Goal: Communication & Community: Connect with others

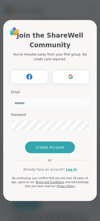
click at [65, 98] on input "email" at bounding box center [50, 103] width 78 height 11
type input "**********"
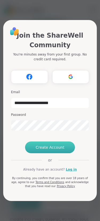
click at [56, 150] on span "Create Account" at bounding box center [50, 147] width 29 height 5
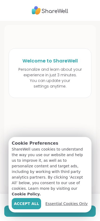
click at [68, 205] on span "Essential Cookies Only" at bounding box center [66, 204] width 43 height 6
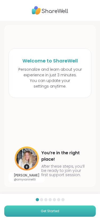
click at [65, 211] on button "Get Started" at bounding box center [50, 211] width 92 height 11
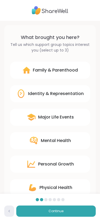
click at [75, 67] on div "Family & Parenthood" at bounding box center [55, 70] width 45 height 6
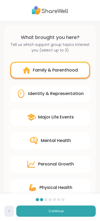
click at [66, 163] on div "Personal Growth" at bounding box center [56, 164] width 36 height 6
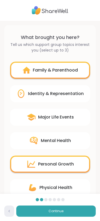
click at [58, 146] on div "Mental Health" at bounding box center [50, 140] width 80 height 17
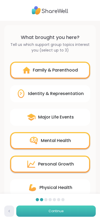
click at [66, 212] on button "Continue" at bounding box center [56, 211] width 80 height 11
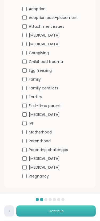
scroll to position [51, 0]
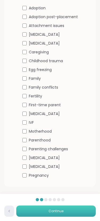
click at [67, 210] on button "Continue" at bounding box center [56, 211] width 80 height 11
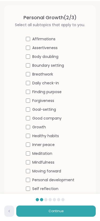
click at [33, 111] on span "Goal-setting" at bounding box center [44, 110] width 24 height 6
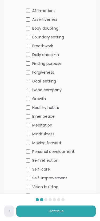
scroll to position [49, 0]
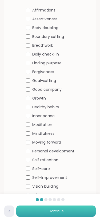
click at [79, 207] on button "Continue" at bounding box center [56, 211] width 80 height 11
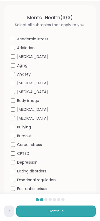
click at [15, 142] on div "Career stress" at bounding box center [50, 145] width 79 height 6
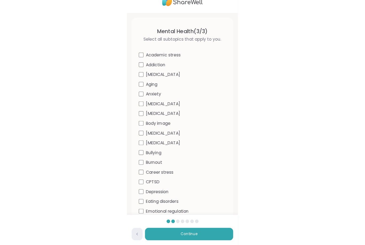
scroll to position [0, 0]
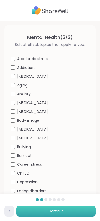
click at [73, 212] on button "Continue" at bounding box center [56, 211] width 80 height 11
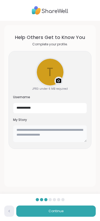
click at [62, 132] on textarea at bounding box center [50, 133] width 74 height 17
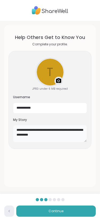
click at [22, 140] on textarea "**********" at bounding box center [50, 133] width 74 height 17
click at [25, 137] on textarea "**********" at bounding box center [50, 133] width 74 height 17
click at [73, 128] on textarea "**********" at bounding box center [50, 133] width 74 height 17
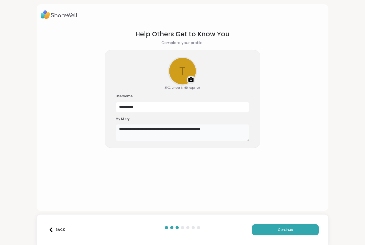
click at [100, 135] on textarea "**********" at bounding box center [183, 132] width 134 height 17
click at [100, 133] on textarea "**********" at bounding box center [183, 132] width 134 height 17
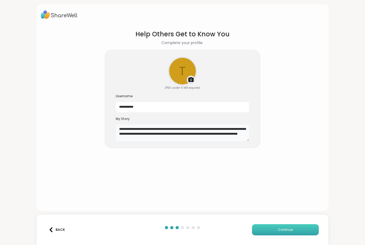
type textarea "**********"
click at [100, 221] on button "Continue" at bounding box center [285, 229] width 67 height 11
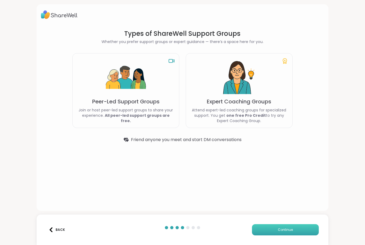
click at [100, 221] on button "Continue" at bounding box center [285, 229] width 67 height 11
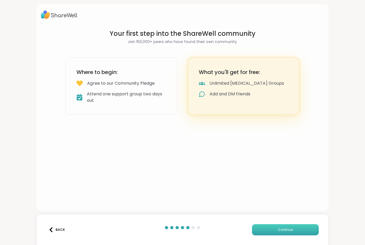
click at [100, 221] on button "Continue" at bounding box center [285, 229] width 67 height 11
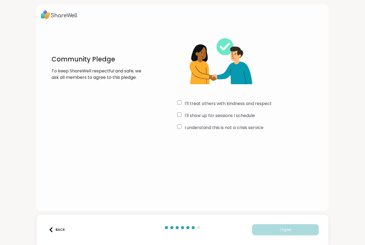
click at [100, 119] on div "I'll show up for sessions I schedule" at bounding box center [250, 116] width 147 height 6
click at [100, 221] on button "I Agree" at bounding box center [285, 229] width 67 height 11
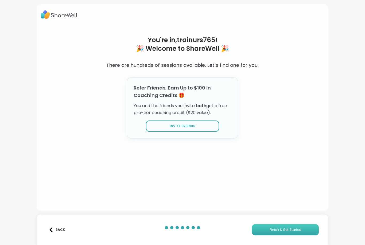
click at [100, 221] on button "Finish & Get Started" at bounding box center [285, 229] width 67 height 11
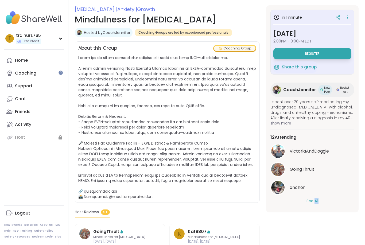
click at [100, 221] on section "[MEDICAL_DATA] | Anxiety | Growth Mindfulness for [MEDICAL_DATA] Hosted by Coac…" at bounding box center [216, 198] width 297 height 387
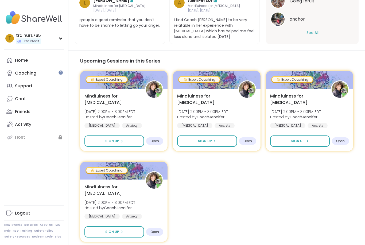
scroll to position [420, 0]
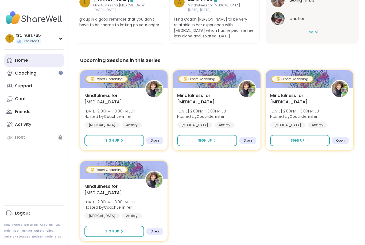
click at [20, 58] on div "Home" at bounding box center [21, 61] width 13 height 6
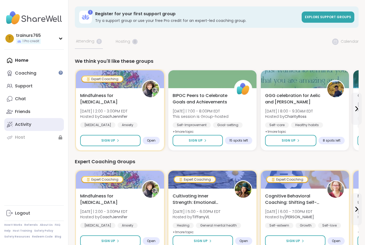
click at [27, 125] on div "Activity" at bounding box center [23, 125] width 16 height 6
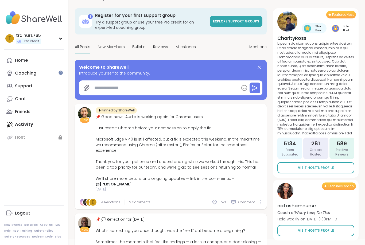
click at [82, 48] on span "All Posts" at bounding box center [83, 47] width 16 height 6
click at [100, 46] on span "New Members" at bounding box center [111, 47] width 27 height 6
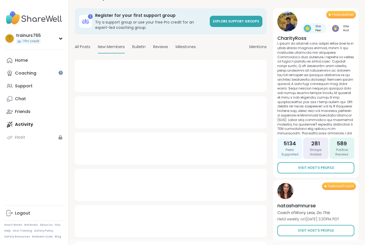
type textarea "*"
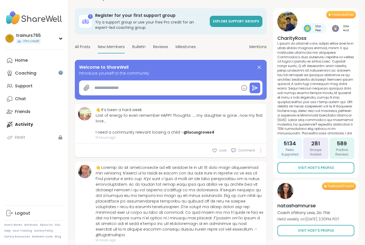
click at [100, 69] on div "Welcome to ShareWell" at bounding box center [170, 67] width 183 height 6
click at [100, 67] on icon at bounding box center [259, 67] width 6 height 6
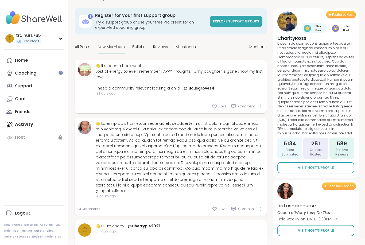
click at [100, 70] on div "👋 It’s been a hard week Lost of energy to even remember HAPPY Thoughts ……my dau…" at bounding box center [180, 77] width 168 height 28
